Goal: Transaction & Acquisition: Purchase product/service

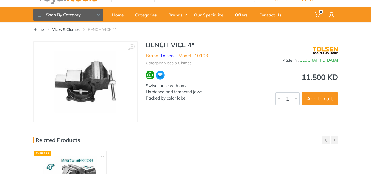
scroll to position [55, 0]
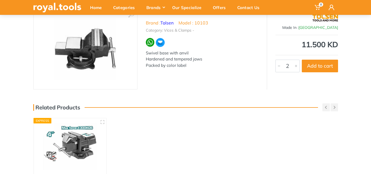
click at [296, 66] on div at bounding box center [296, 66] width 7 height 12
type input "3"
click at [296, 66] on div at bounding box center [296, 66] width 7 height 12
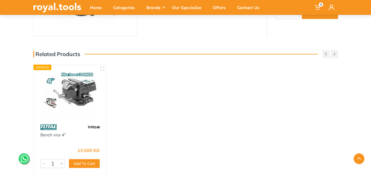
scroll to position [110, 0]
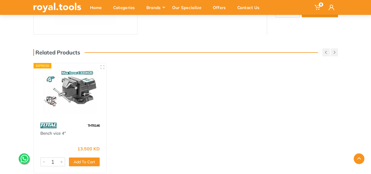
click at [76, 93] on img at bounding box center [70, 91] width 63 height 47
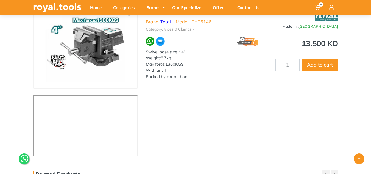
scroll to position [82, 0]
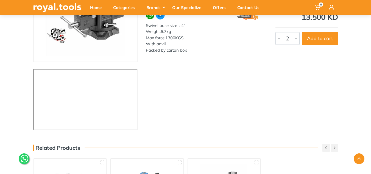
click at [296, 40] on div at bounding box center [296, 38] width 7 height 12
click at [313, 38] on button "Add to cart" at bounding box center [320, 38] width 36 height 13
type input "1"
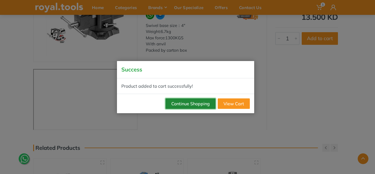
click at [195, 103] on button "Continue Shopping" at bounding box center [191, 103] width 50 height 10
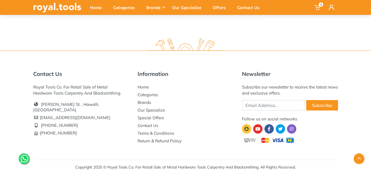
scroll to position [332, 0]
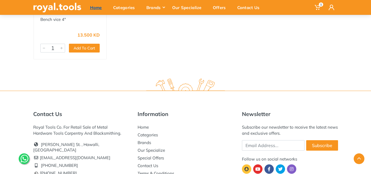
scroll to position [154, 0]
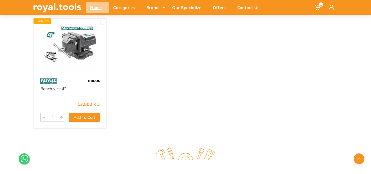
click at [103, 5] on div "Home" at bounding box center [97, 8] width 23 height 12
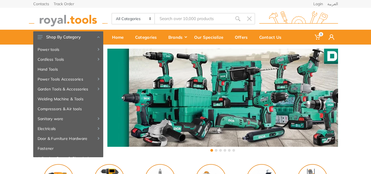
click at [176, 20] on input "Site search" at bounding box center [193, 19] width 77 height 12
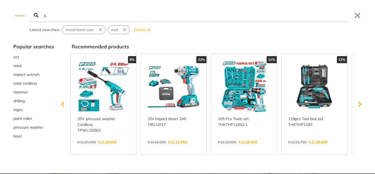
type input "s"
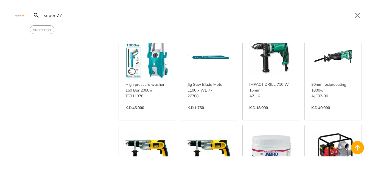
scroll to position [137, 0]
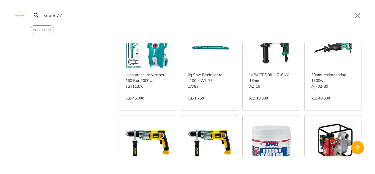
drag, startPoint x: 63, startPoint y: 14, endPoint x: 30, endPoint y: 20, distance: 33.4
click at [27, 20] on div "super 77 Search Submit Close super ego" at bounding box center [187, 17] width 375 height 34
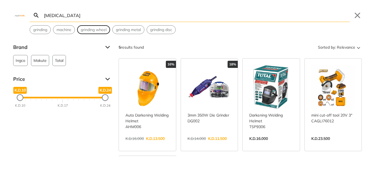
click at [88, 30] on span "grinding wheel" at bounding box center [94, 30] width 26 height 6
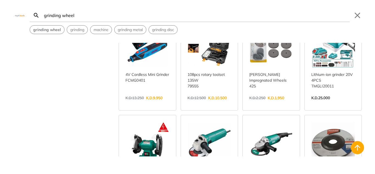
scroll to position [137, 0]
drag, startPoint x: 83, startPoint y: 13, endPoint x: 31, endPoint y: 16, distance: 51.8
click at [31, 16] on form "grinding wheel Search grinding wheel Submit" at bounding box center [190, 15] width 320 height 13
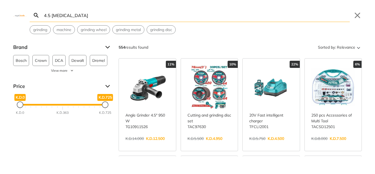
click at [52, 17] on input "4.5 grinding machine" at bounding box center [196, 15] width 307 height 13
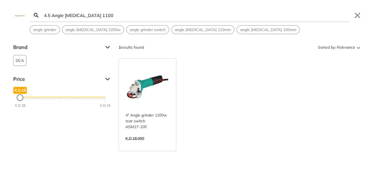
type input "4.5 Angle grinder 1100"
click at [150, 144] on link "View more →" at bounding box center [148, 144] width 44 height 0
